Goal: Transaction & Acquisition: Purchase product/service

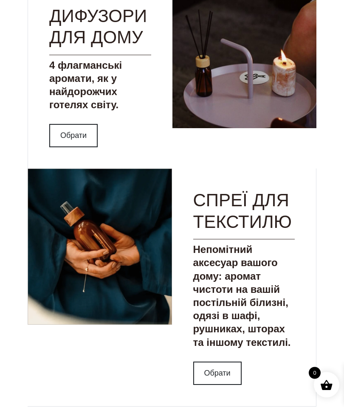
scroll to position [768, 0]
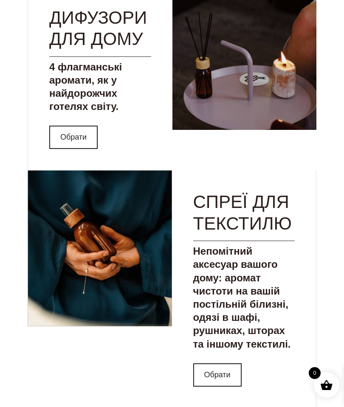
click at [84, 149] on link "Обрати" at bounding box center [73, 137] width 48 height 23
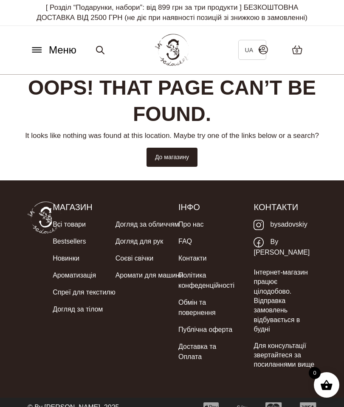
click at [81, 274] on link "Ароматизація" at bounding box center [74, 275] width 43 height 17
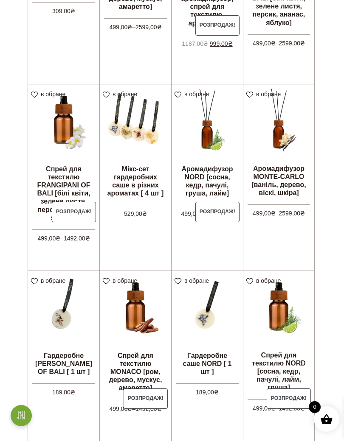
scroll to position [374, 0]
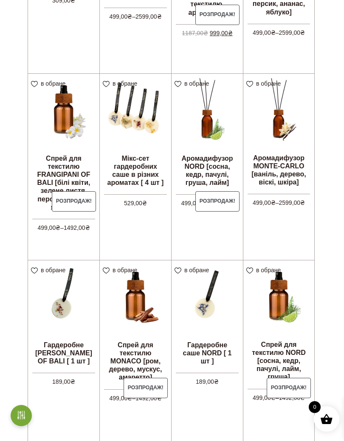
click at [207, 122] on img at bounding box center [206, 109] width 71 height 71
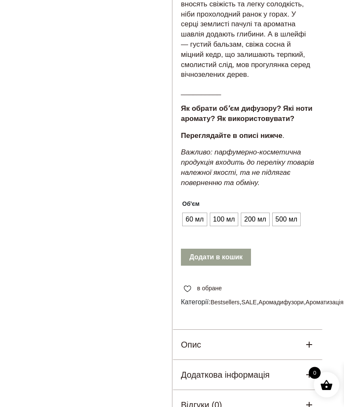
scroll to position [465, 0]
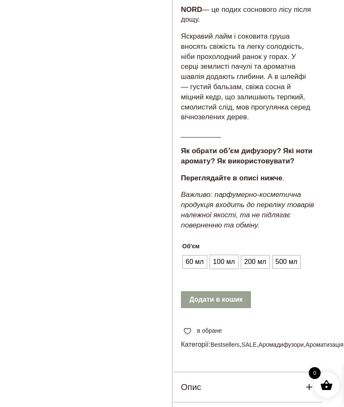
click at [226, 256] on span "100 мл" at bounding box center [224, 262] width 26 height 14
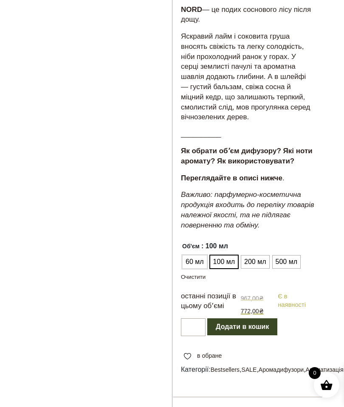
click at [195, 258] on span "60 мл" at bounding box center [194, 262] width 22 height 14
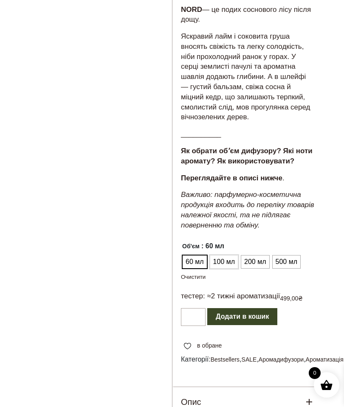
click at [227, 257] on span "100 мл" at bounding box center [224, 262] width 26 height 14
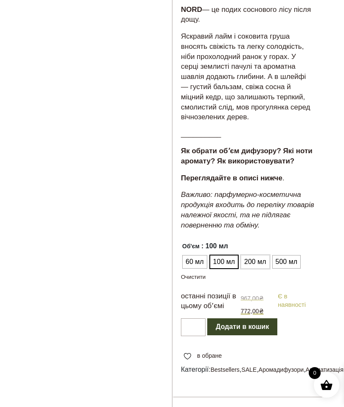
click at [252, 255] on span "200 мл" at bounding box center [255, 262] width 26 height 14
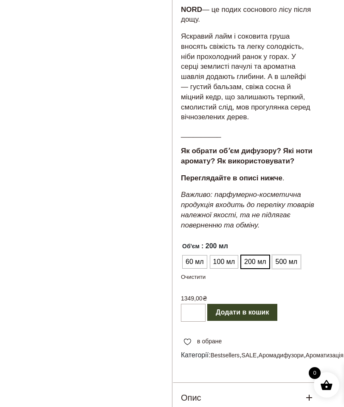
click at [286, 255] on span "500 мл" at bounding box center [286, 262] width 26 height 14
click at [226, 257] on span "100 мл" at bounding box center [224, 262] width 26 height 14
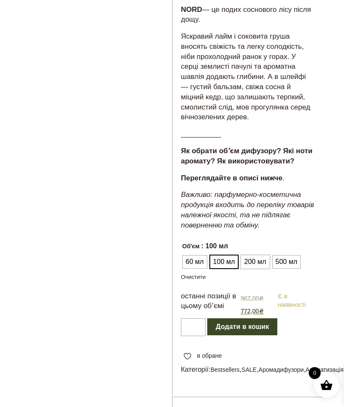
click at [254, 255] on span "200 мл" at bounding box center [255, 262] width 26 height 14
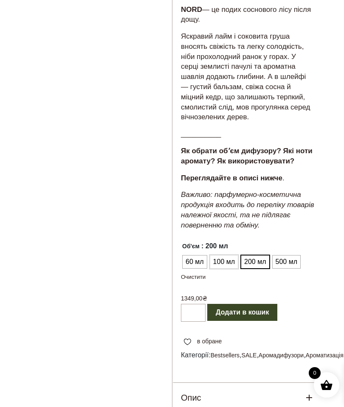
click at [225, 257] on span "100 мл" at bounding box center [224, 262] width 26 height 14
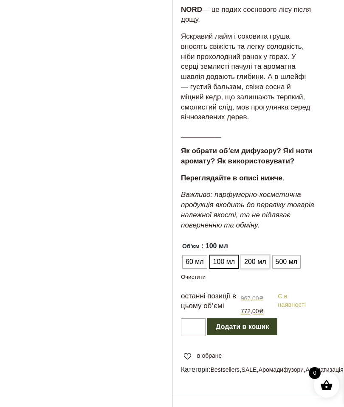
click at [254, 255] on span "200 мл" at bounding box center [255, 262] width 26 height 14
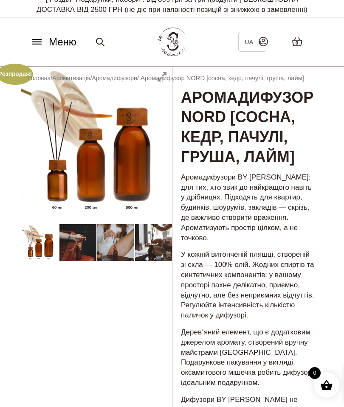
scroll to position [0, 0]
